Goal: Navigation & Orientation: Understand site structure

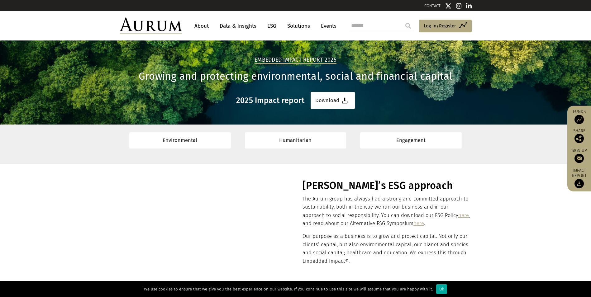
click at [168, 26] on img at bounding box center [151, 25] width 62 height 17
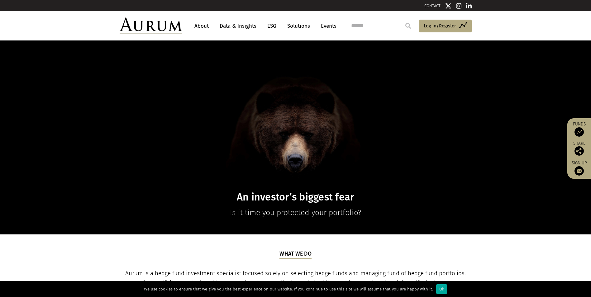
click at [199, 27] on link "About" at bounding box center [201, 26] width 21 height 12
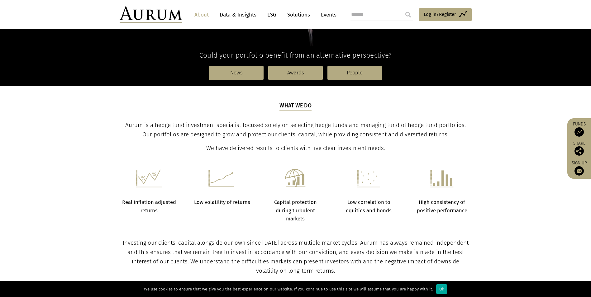
scroll to position [187, 0]
